Goal: Task Accomplishment & Management: Complete application form

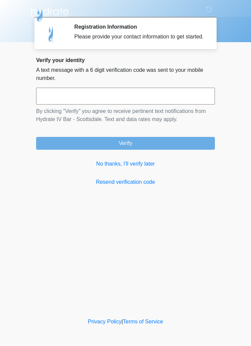
click at [142, 168] on link "No thanks, I'll verify later" at bounding box center [125, 164] width 179 height 8
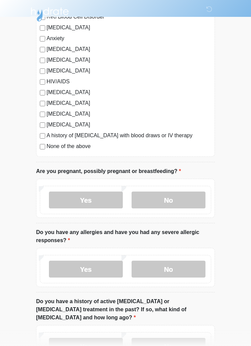
scroll to position [128, 0]
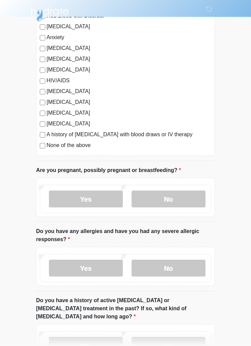
click at [172, 199] on label "No" at bounding box center [169, 199] width 74 height 17
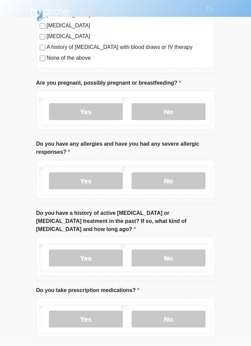
scroll to position [216, 0]
click at [181, 185] on label "No" at bounding box center [169, 180] width 74 height 17
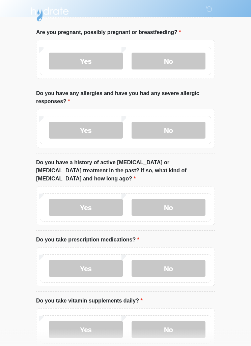
scroll to position [277, 0]
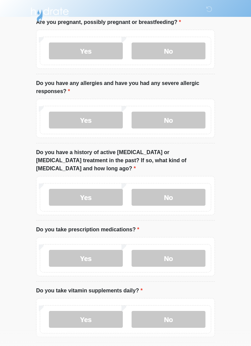
click at [180, 189] on label "No" at bounding box center [169, 197] width 74 height 17
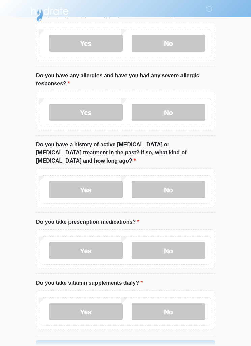
scroll to position [297, 0]
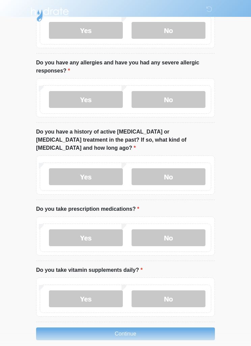
click at [179, 229] on label "No" at bounding box center [169, 237] width 74 height 17
click at [173, 290] on label "No" at bounding box center [169, 298] width 74 height 17
click at [164, 328] on button "Continue" at bounding box center [125, 333] width 179 height 13
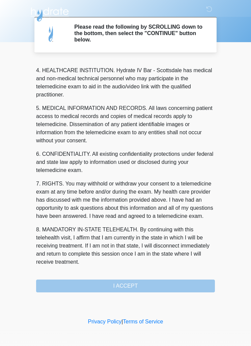
scroll to position [188, 0]
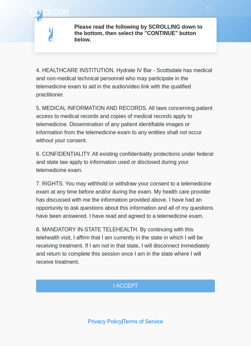
click at [140, 286] on button "I ACCEPT" at bounding box center [125, 286] width 179 height 13
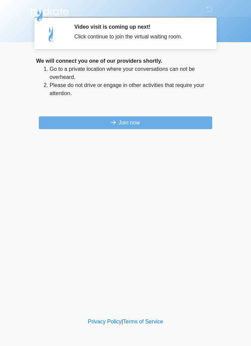
click at [157, 121] on button "Join now" at bounding box center [125, 122] width 173 height 13
